Goal: Transaction & Acquisition: Purchase product/service

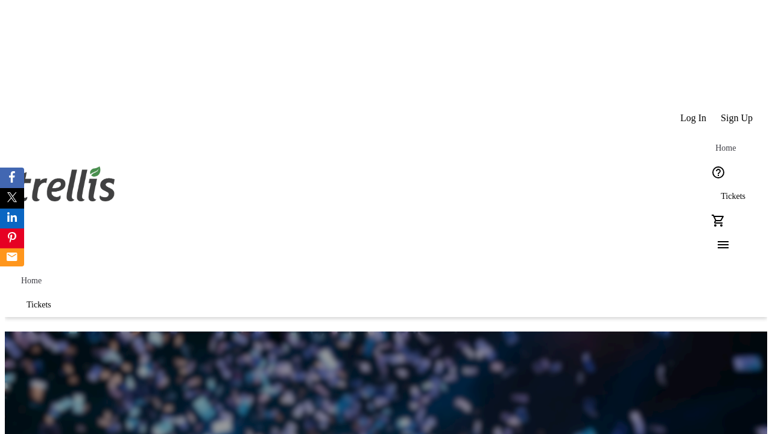
click at [721, 192] on span "Tickets" at bounding box center [733, 197] width 25 height 10
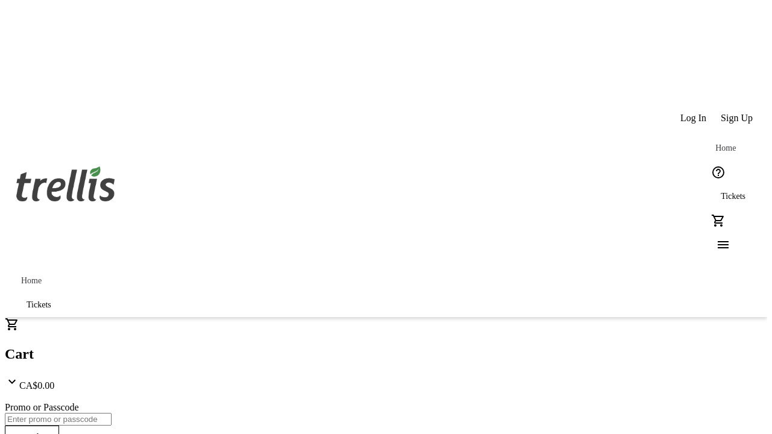
type input "1"
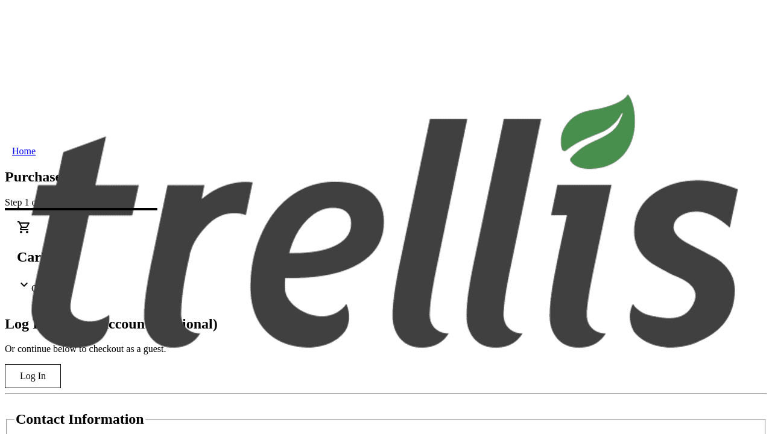
type input "[PERSON_NAME][EMAIL_ADDRESS][DOMAIN_NAME]"
type input "[PERSON_NAME]"
